Goal: Task Accomplishment & Management: Manage account settings

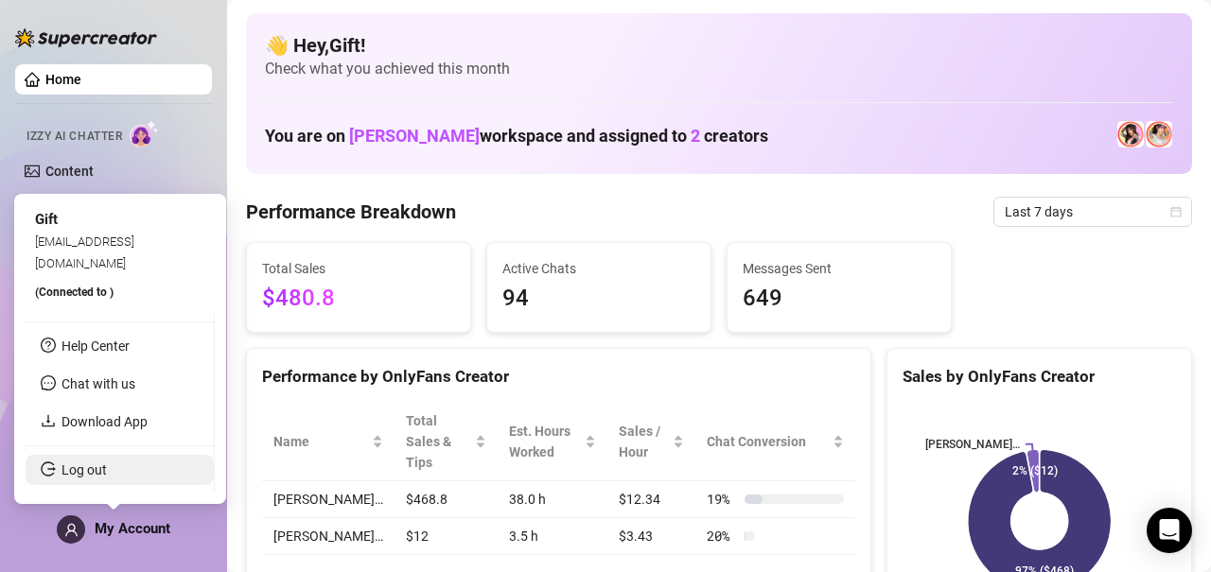
click at [107, 464] on link "Log out" at bounding box center [83, 470] width 45 height 15
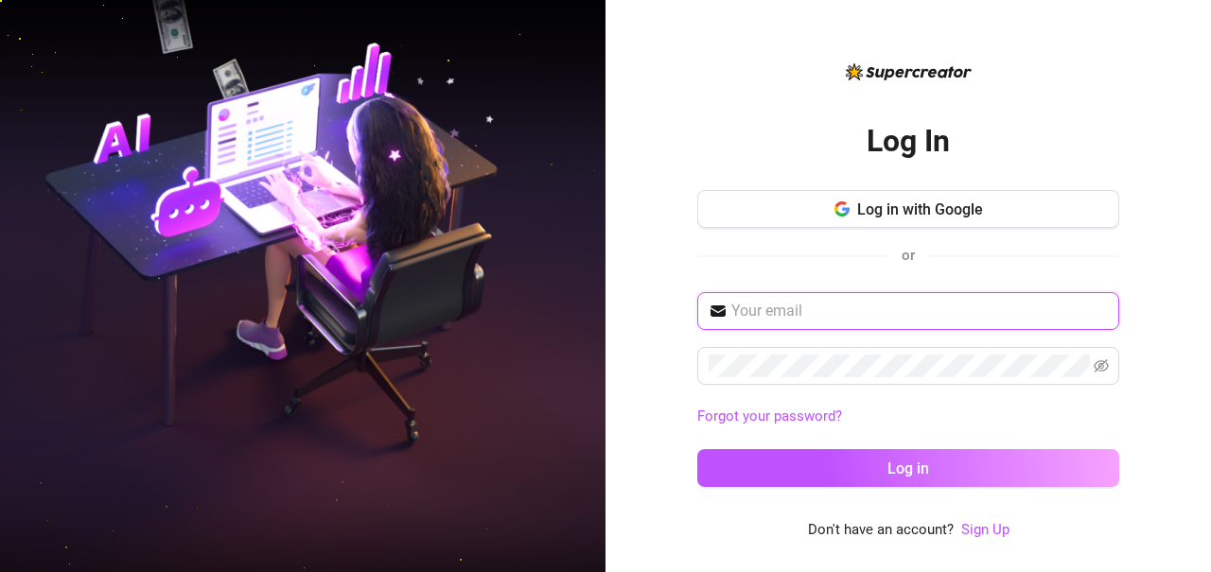
click at [813, 309] on input "text" at bounding box center [919, 311] width 376 height 23
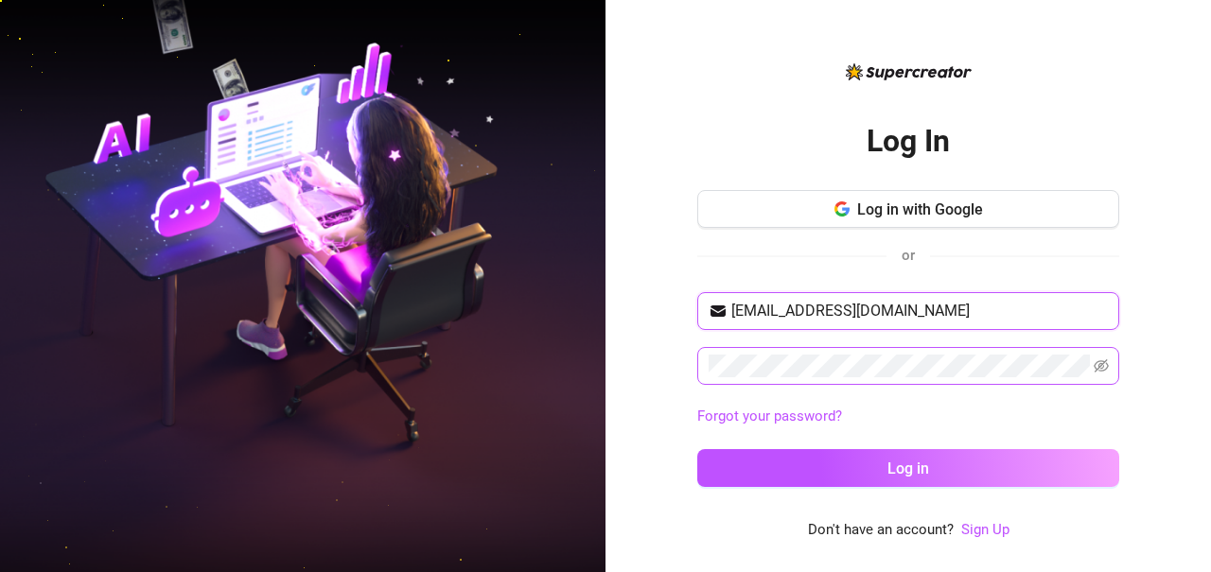
type input "colesuchi4@gmail.com"
click at [1106, 365] on icon "eye-invisible" at bounding box center [1100, 365] width 15 height 15
click at [1106, 358] on icon "eye" at bounding box center [1100, 365] width 15 height 15
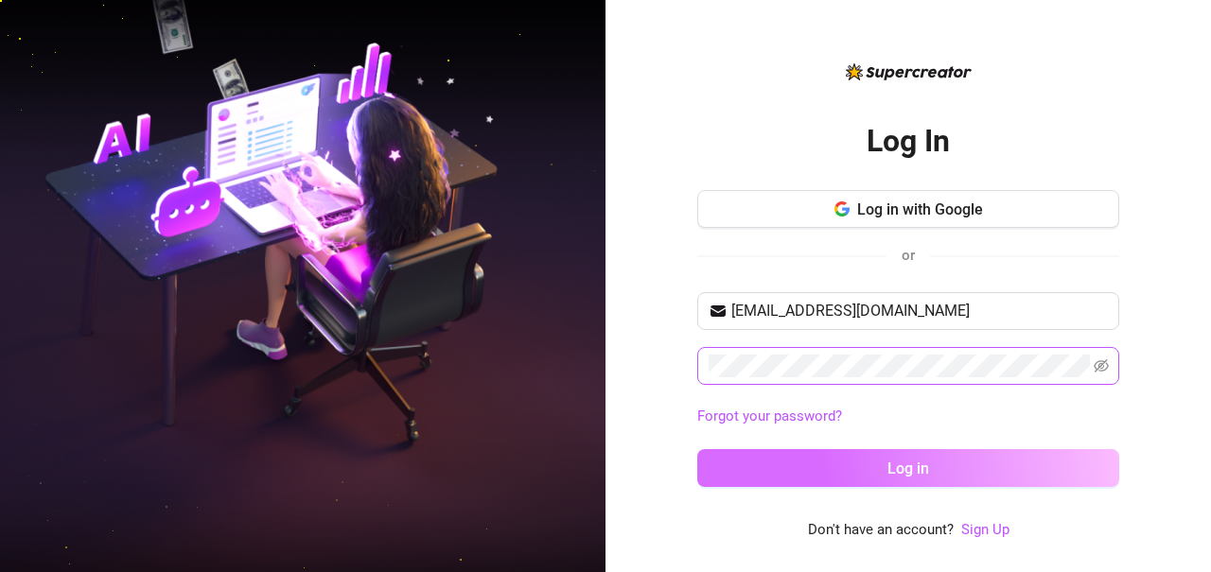
click at [934, 457] on button "Log in" at bounding box center [908, 468] width 422 height 38
